Goal: Information Seeking & Learning: Learn about a topic

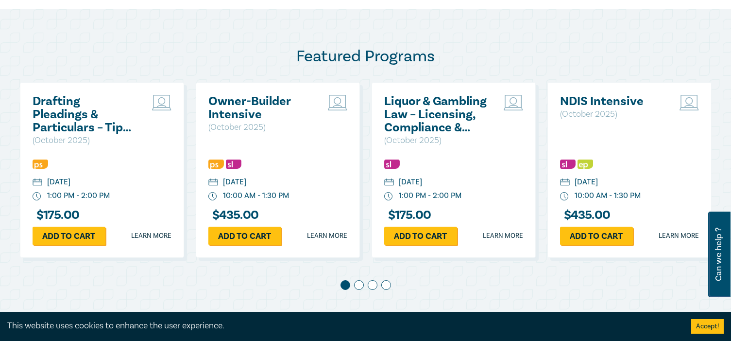
scroll to position [146, 0]
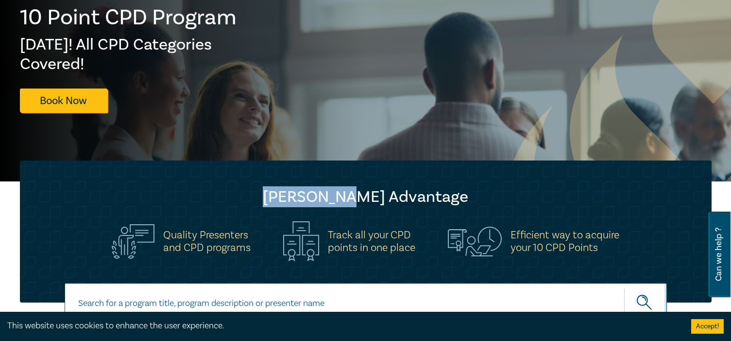
drag, startPoint x: 285, startPoint y: 194, endPoint x: 364, endPoint y: 193, distance: 79.2
click at [364, 193] on h2 "Leo Cussen Advantage" at bounding box center [365, 196] width 653 height 19
click at [435, 187] on h2 "Leo Cussen Advantage" at bounding box center [365, 196] width 653 height 19
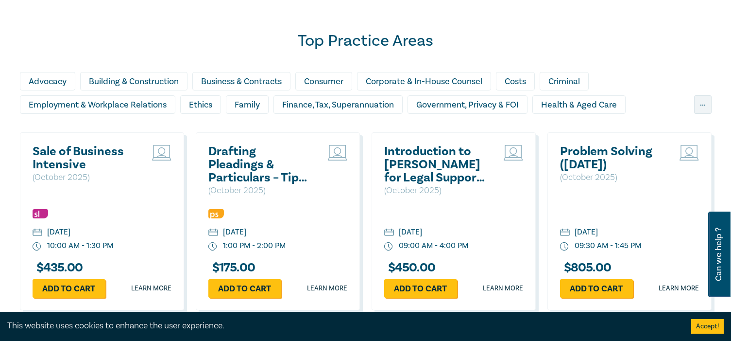
scroll to position [826, 0]
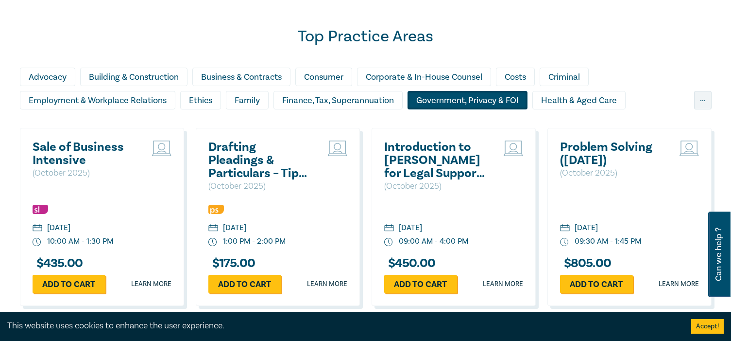
click at [487, 103] on div "Government, Privacy & FOI" at bounding box center [468, 100] width 120 height 18
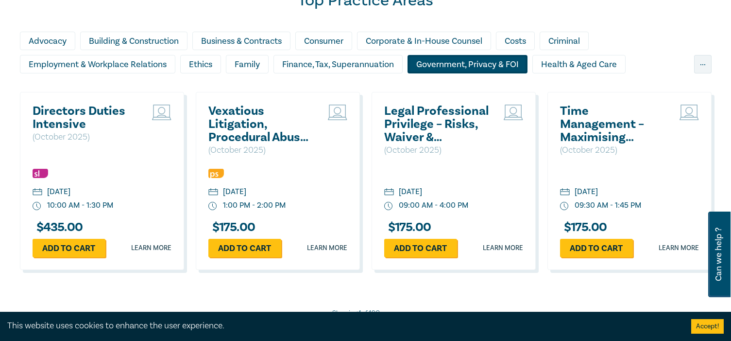
scroll to position [923, 0]
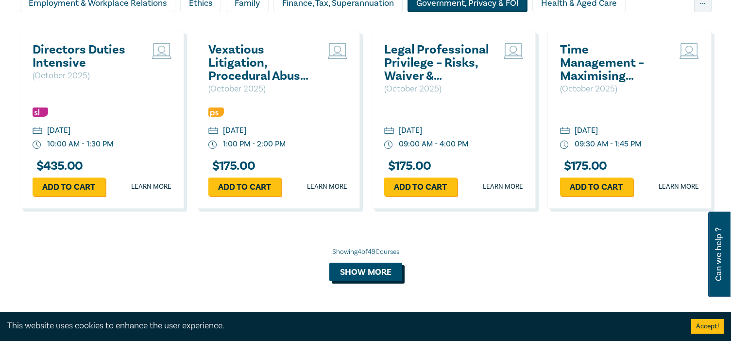
click at [367, 269] on button "Show more" at bounding box center [365, 271] width 73 height 18
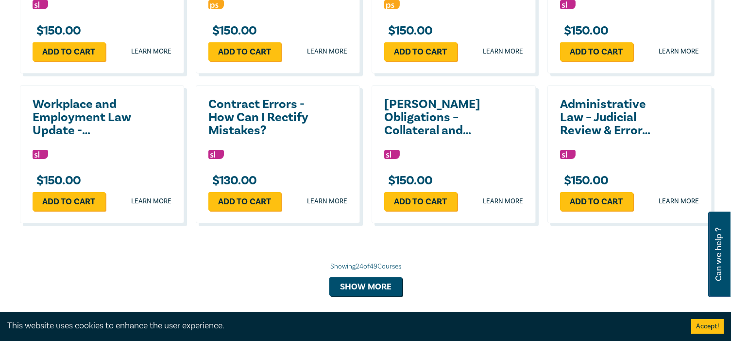
scroll to position [1798, 0]
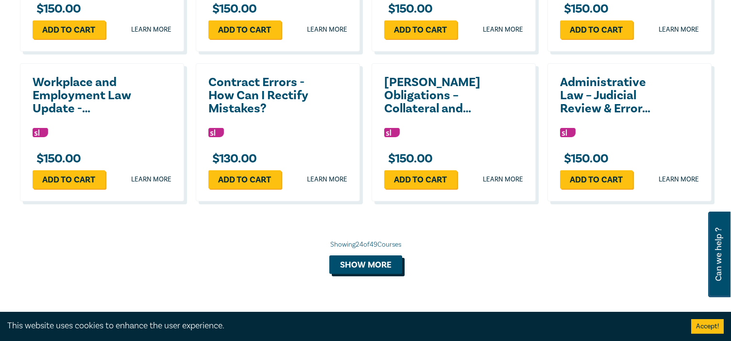
click at [371, 264] on button "Show more" at bounding box center [365, 264] width 73 height 18
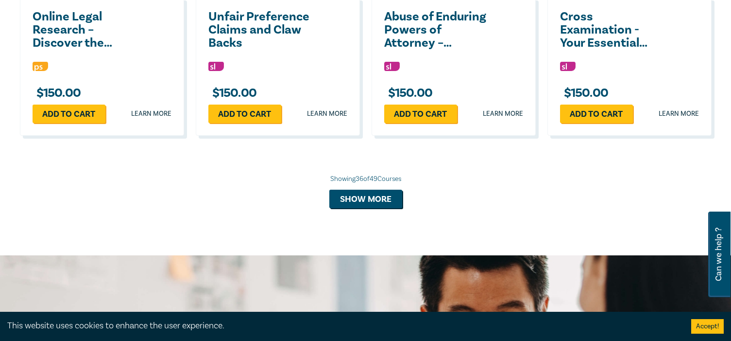
scroll to position [2332, 0]
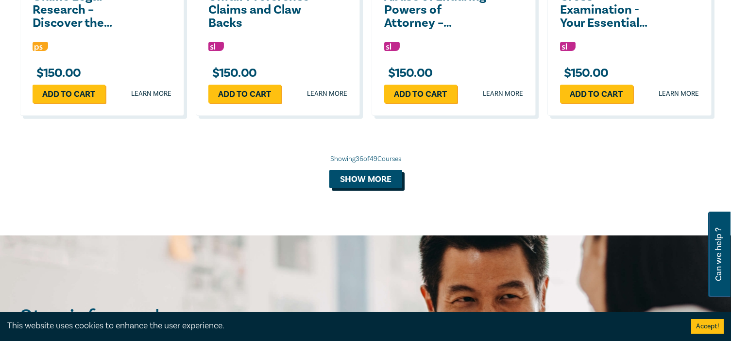
click at [379, 178] on button "Show more" at bounding box center [365, 179] width 73 height 18
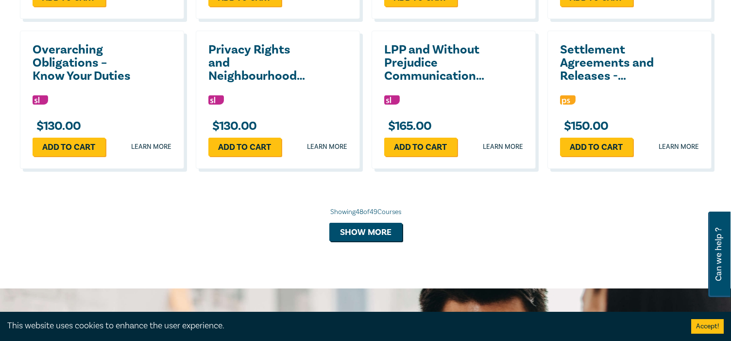
scroll to position [2769, 0]
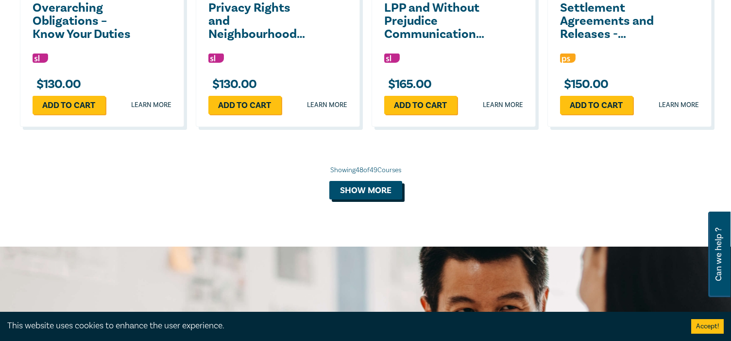
click at [389, 197] on button "Show more" at bounding box center [365, 190] width 73 height 18
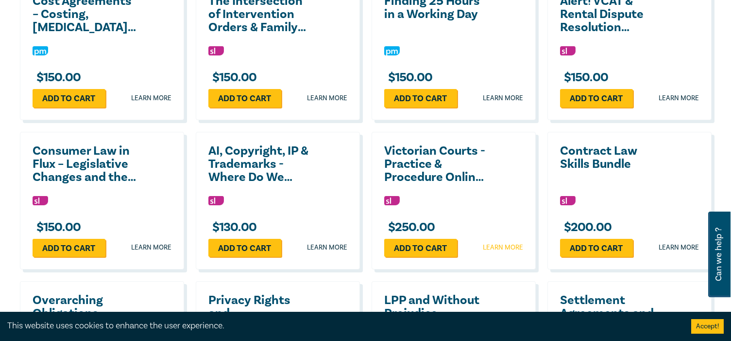
scroll to position [2235, 0]
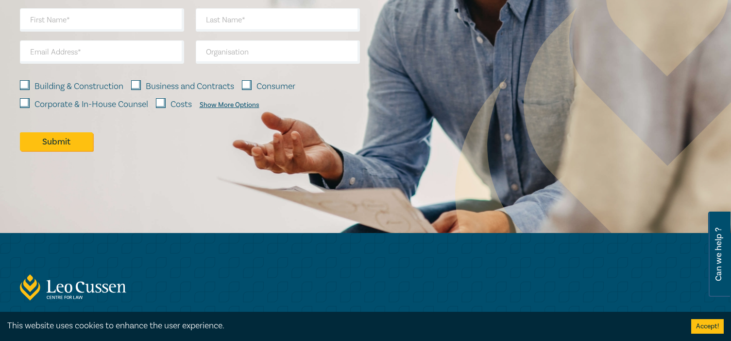
scroll to position [743, 0]
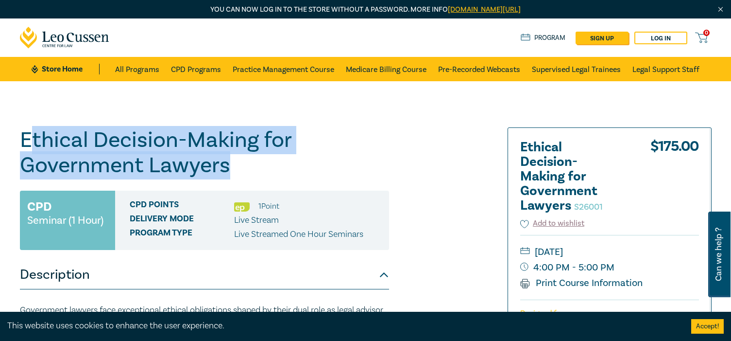
drag, startPoint x: 26, startPoint y: 133, endPoint x: 230, endPoint y: 163, distance: 206.3
click at [230, 163] on h1 "Ethical Decision-Making for Government Lawyers S26001" at bounding box center [204, 152] width 369 height 51
drag, startPoint x: 231, startPoint y: 163, endPoint x: 34, endPoint y: 143, distance: 197.2
click at [34, 143] on h1 "Ethical Decision-Making for Government Lawyers S26001" at bounding box center [204, 152] width 369 height 51
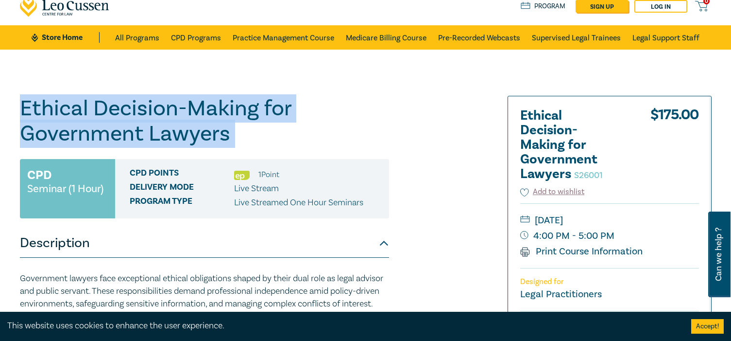
scroll to position [49, 0]
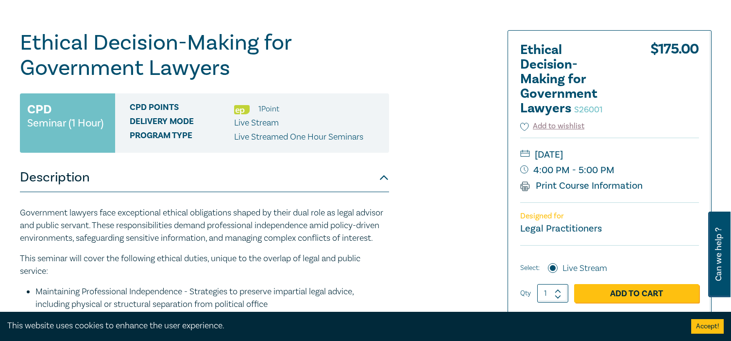
click at [429, 197] on div "Ethical Decision-Making for Government Lawyers S26001 CPD Seminar (1 Hour) CPD …" at bounding box center [248, 273] width 469 height 486
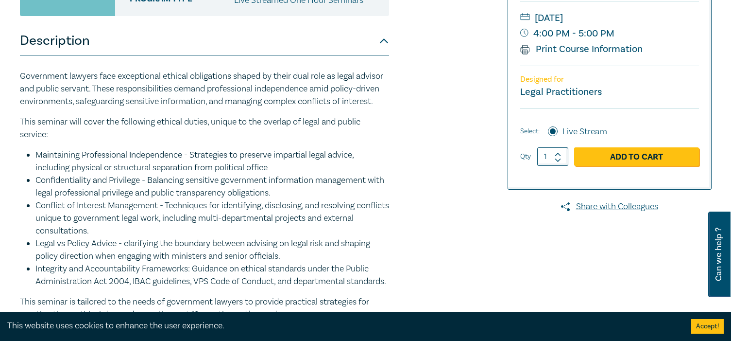
scroll to position [243, 0]
